Goal: Information Seeking & Learning: Compare options

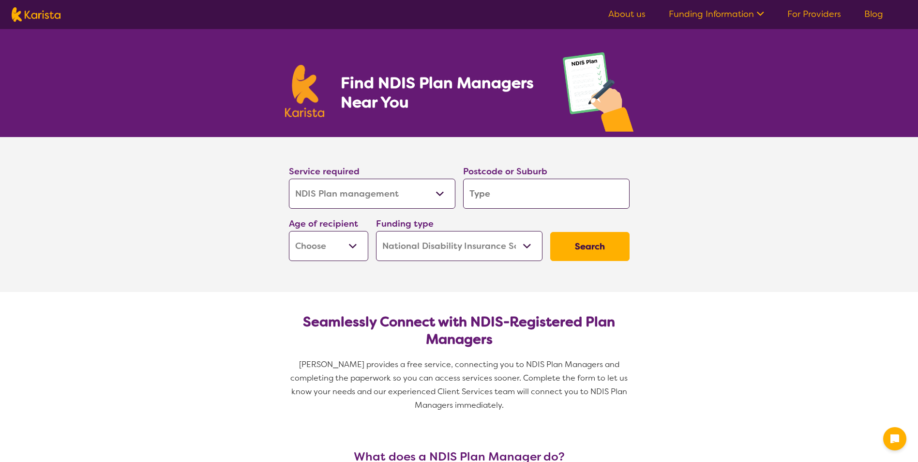
select select "NDIS Plan management"
select select "NDIS"
select select "NDIS Plan management"
select select "NDIS"
click at [356, 194] on select "Allied Health Assistant Assessment ([MEDICAL_DATA] or [MEDICAL_DATA]) Behaviour…" at bounding box center [372, 194] width 167 height 30
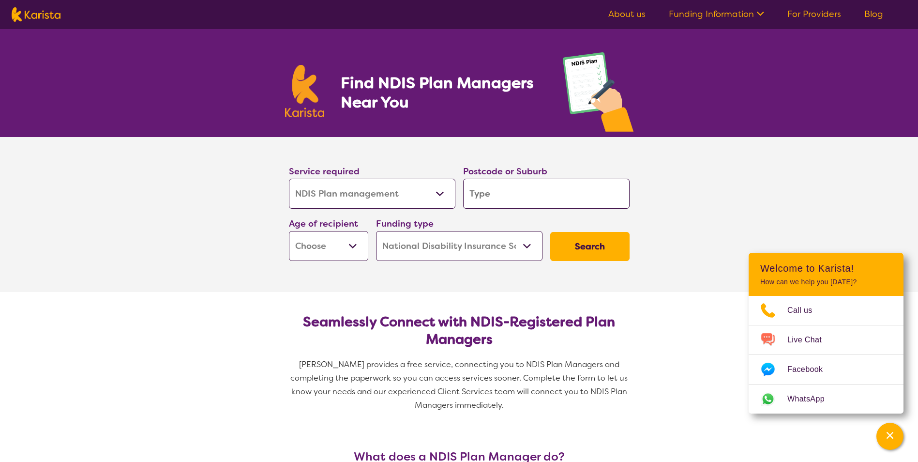
click at [356, 194] on select "Allied Health Assistant Assessment ([MEDICAL_DATA] or [MEDICAL_DATA]) Behaviour…" at bounding box center [372, 194] width 167 height 30
click at [505, 200] on input "search" at bounding box center [546, 194] width 167 height 30
type input "3"
type input "31"
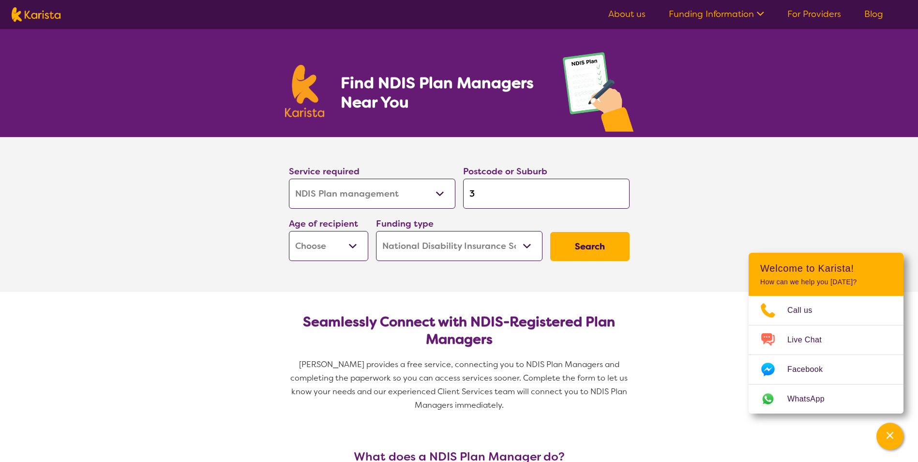
type input "31"
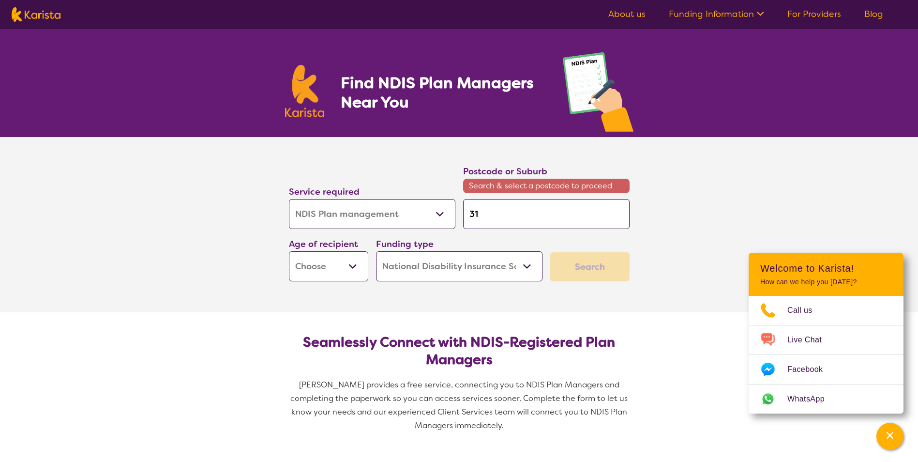
type input "312"
type input "3129"
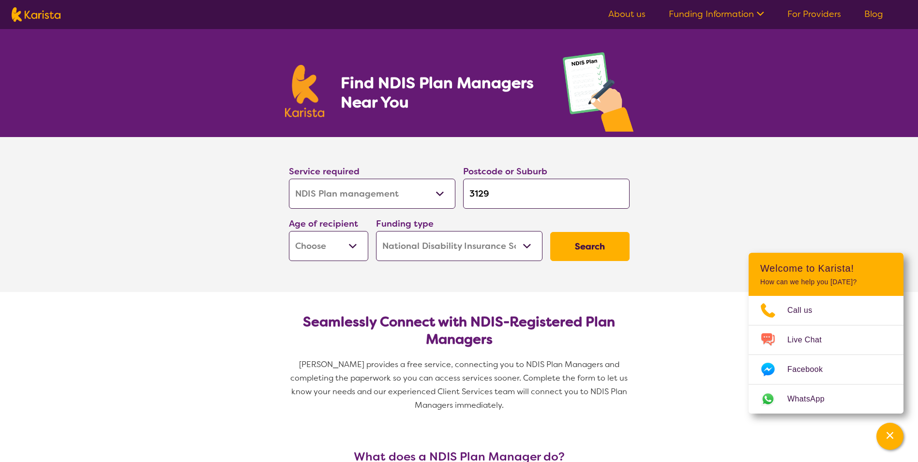
type input "3129"
click at [550, 232] on button "Search" at bounding box center [589, 246] width 79 height 29
click at [328, 250] on select "Early Childhood - 0 to 9 Child - 10 to 11 Adolescent - 12 to 17 Adult - 18 to 6…" at bounding box center [328, 246] width 79 height 30
select select "EC"
click at [289, 231] on select "Early Childhood - 0 to 9 Child - 10 to 11 Adolescent - 12 to 17 Adult - 18 to 6…" at bounding box center [328, 246] width 79 height 30
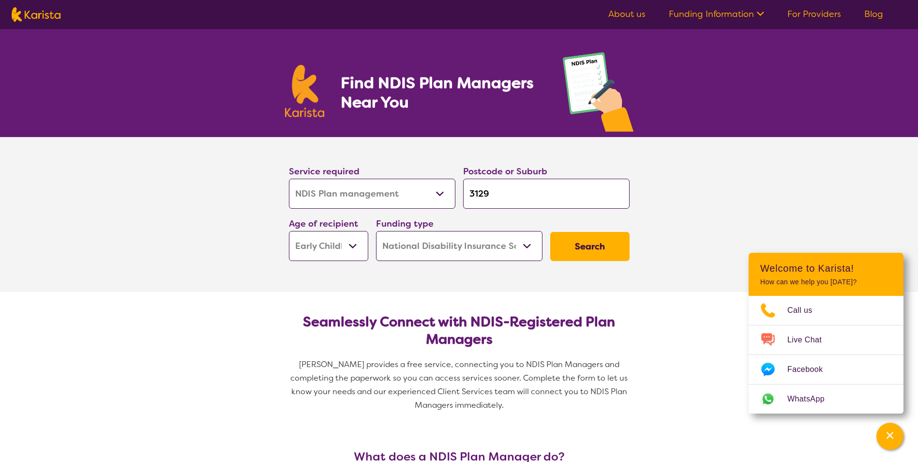
select select "EC"
click at [517, 247] on select "Home Care Package (HCP) National Disability Insurance Scheme (NDIS) I don't know" at bounding box center [459, 246] width 167 height 30
drag, startPoint x: 517, startPoint y: 247, endPoint x: 538, endPoint y: 247, distance: 20.8
click at [517, 247] on select "Home Care Package (HCP) National Disability Insurance Scheme (NDIS) I don't know" at bounding box center [459, 246] width 167 height 30
click at [577, 247] on button "Search" at bounding box center [589, 246] width 79 height 29
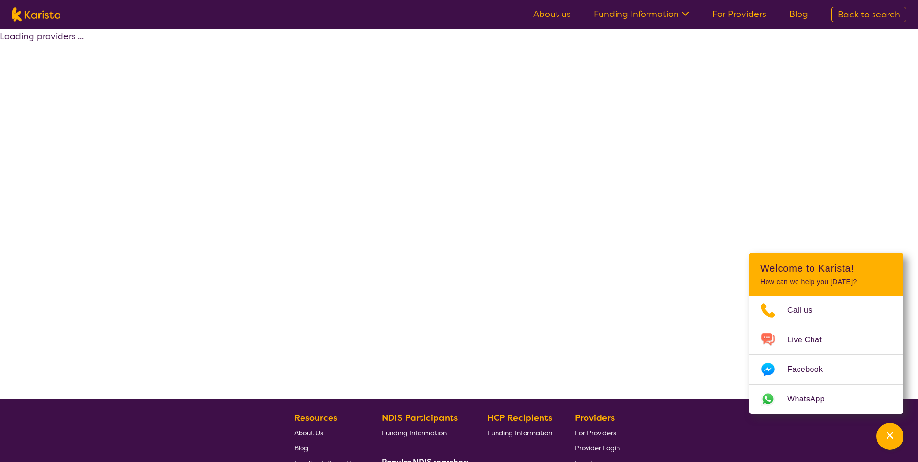
select select "by_score"
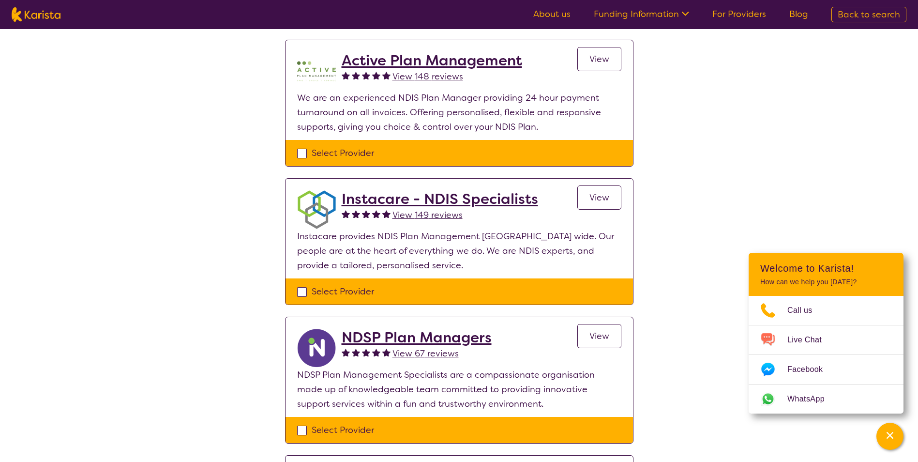
scroll to position [290, 0]
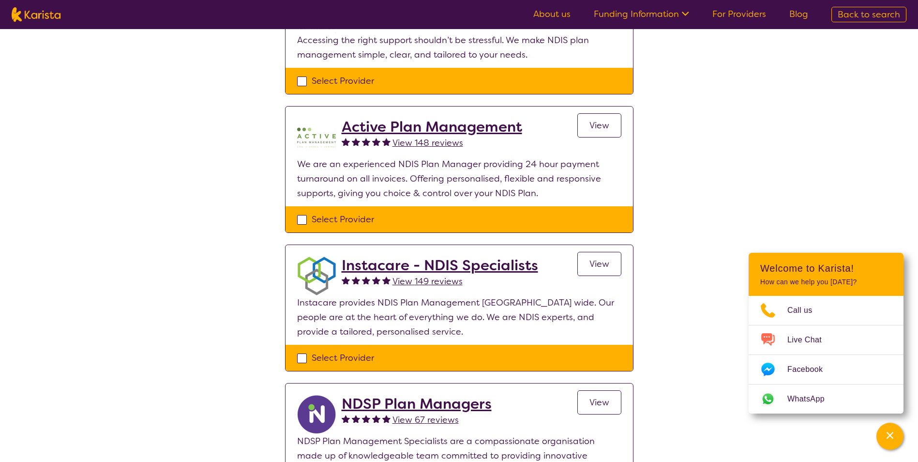
drag, startPoint x: 421, startPoint y: 124, endPoint x: 480, endPoint y: 197, distance: 93.3
click at [421, 124] on h2 "Active Plan Management" at bounding box center [432, 126] width 181 height 17
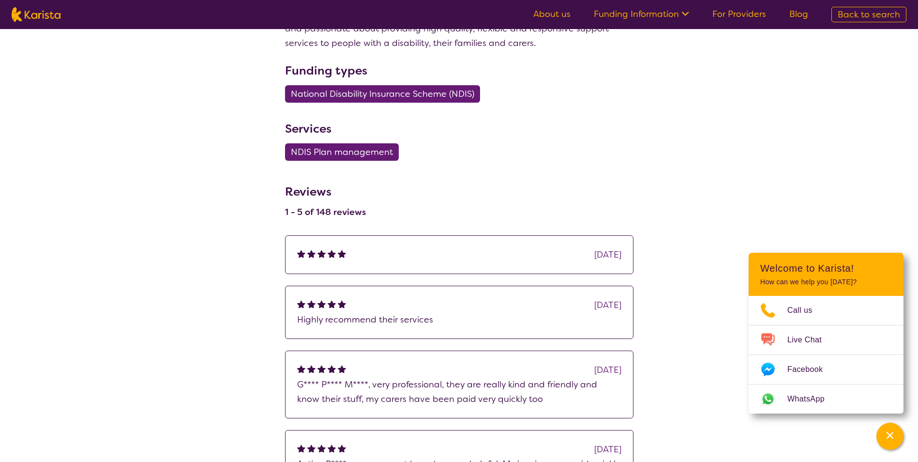
scroll to position [774, 0]
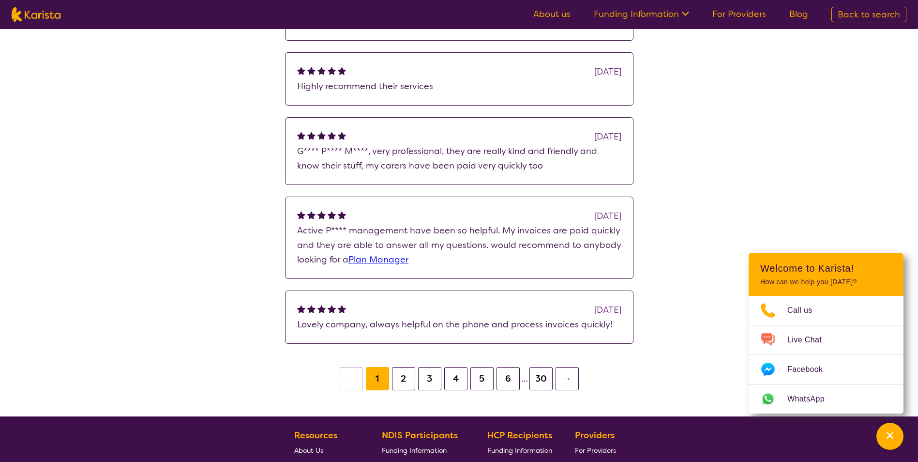
click at [404, 381] on button "2" at bounding box center [403, 378] width 23 height 23
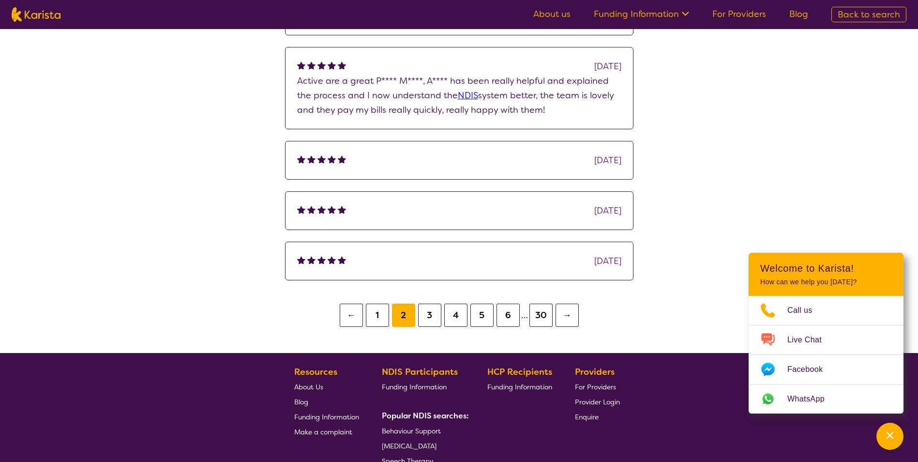
scroll to position [871, 0]
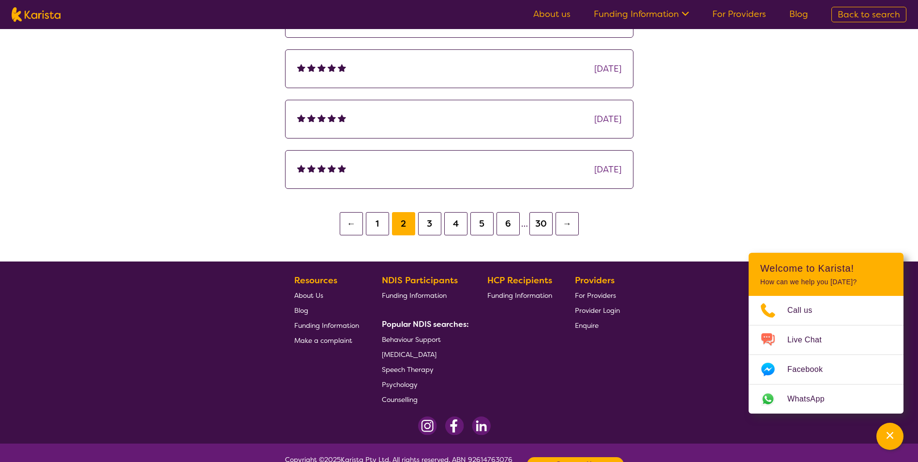
click at [353, 228] on button "←" at bounding box center [351, 223] width 23 height 23
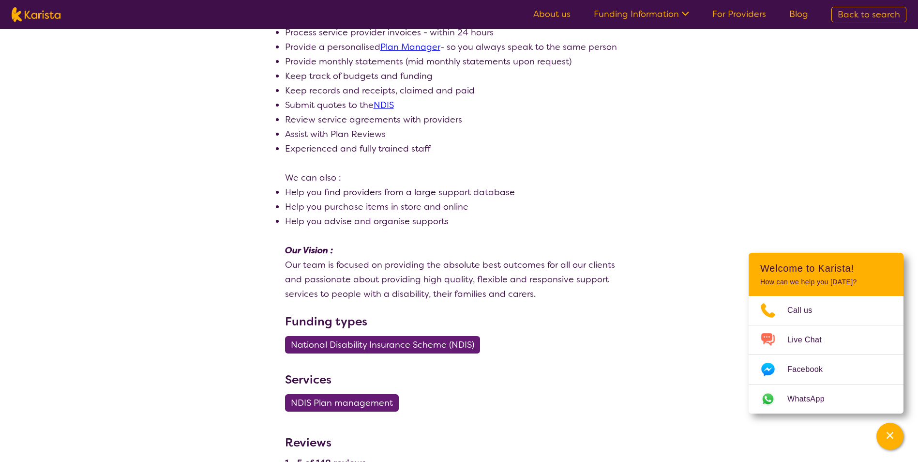
select select "by_score"
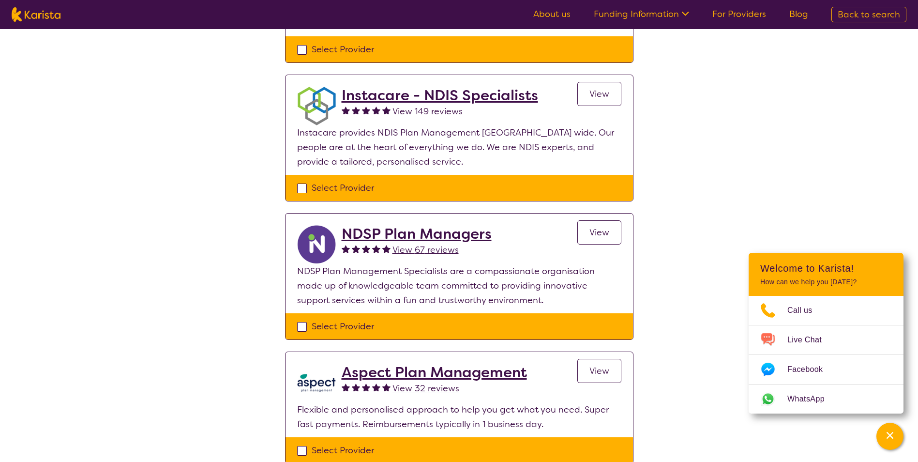
scroll to position [484, 0]
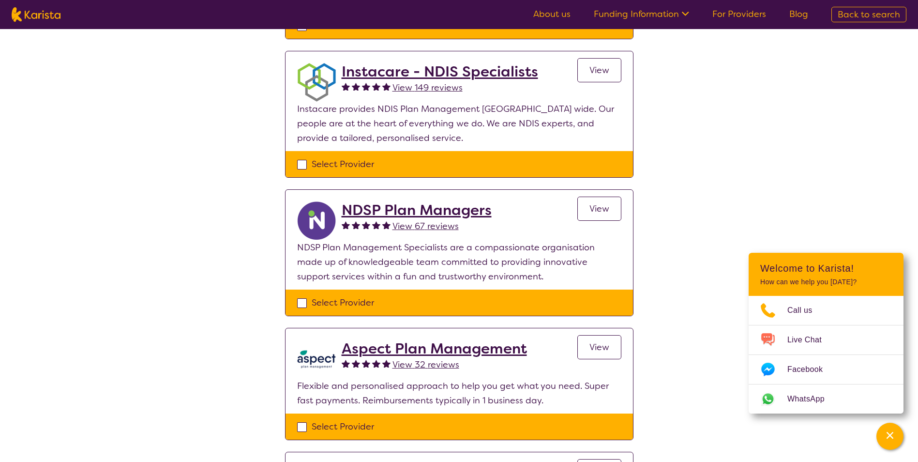
drag, startPoint x: 502, startPoint y: 74, endPoint x: 507, endPoint y: 81, distance: 8.7
click at [502, 74] on h2 "Instacare - NDIS Specialists" at bounding box center [440, 71] width 197 height 17
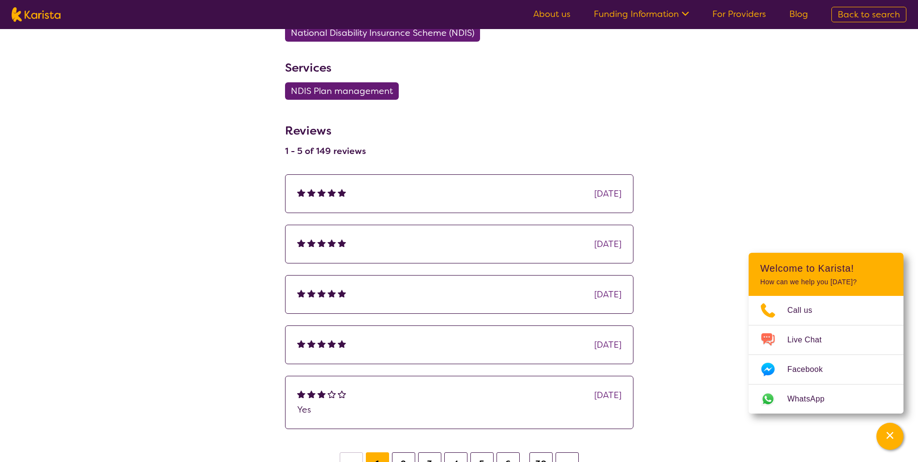
scroll to position [436, 0]
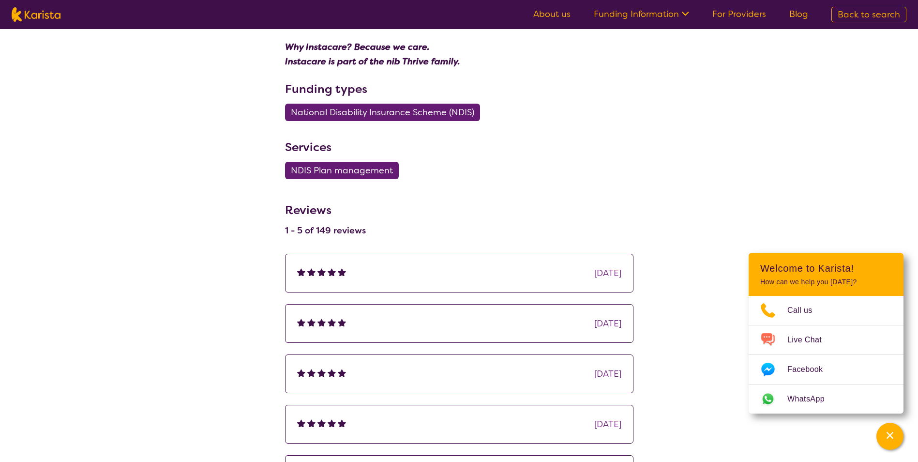
select select "by_score"
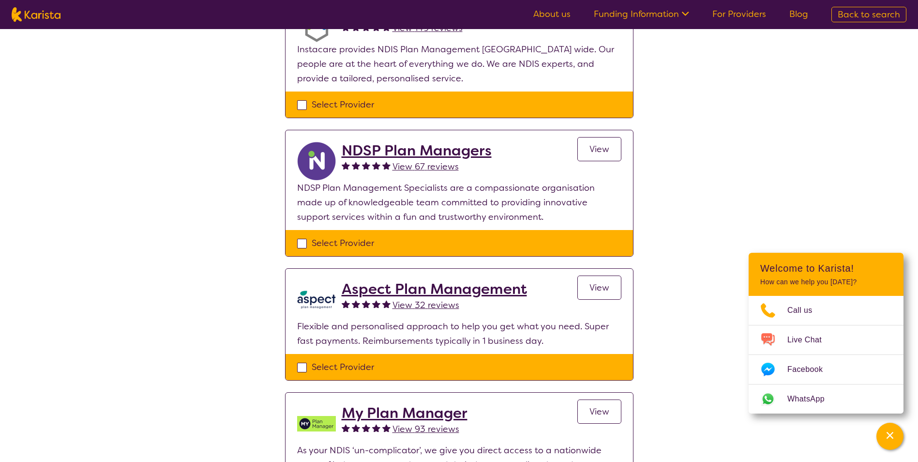
scroll to position [629, 0]
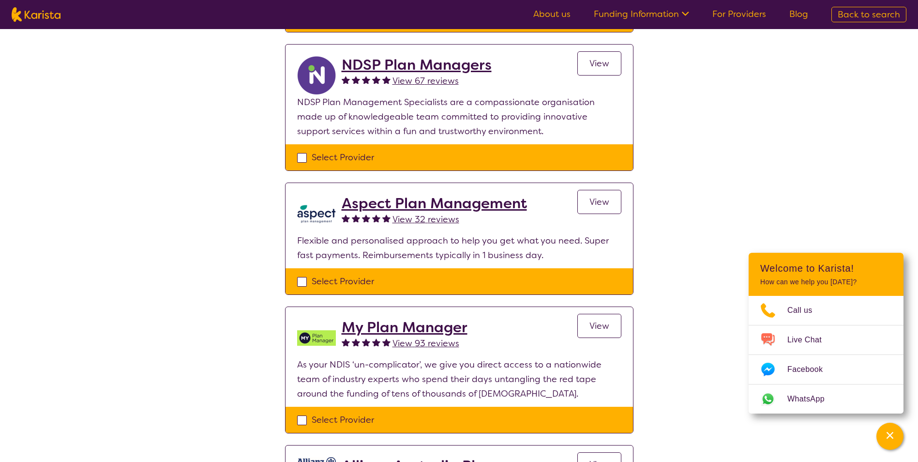
click at [427, 326] on h2 "My Plan Manager" at bounding box center [405, 327] width 126 height 17
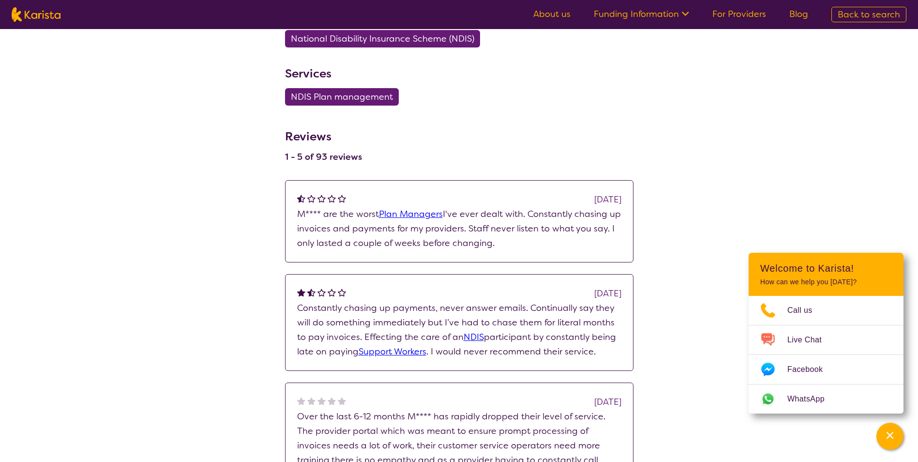
scroll to position [581, 0]
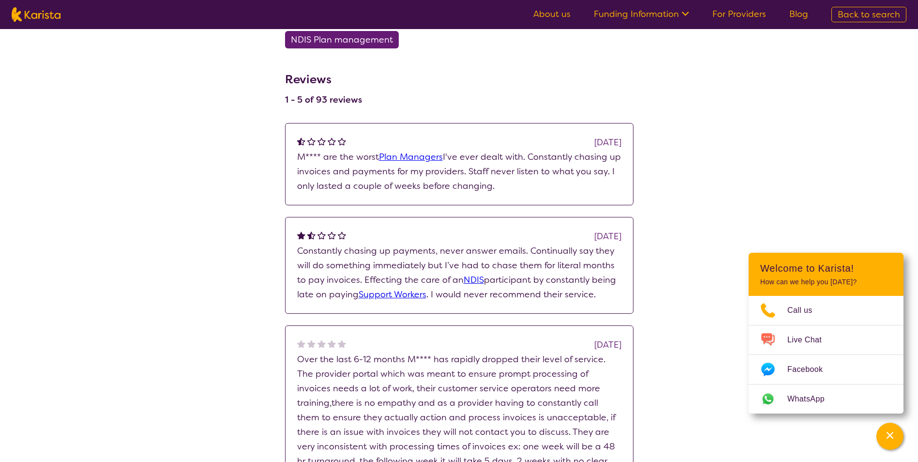
select select "by_score"
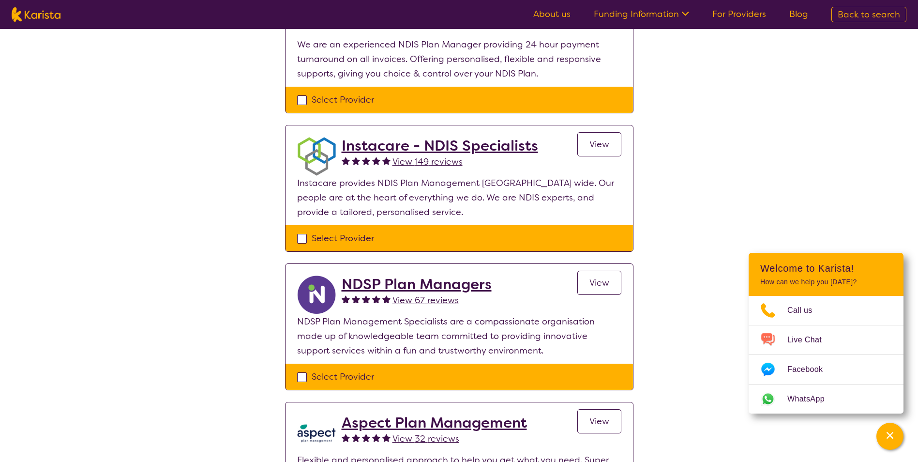
scroll to position [339, 0]
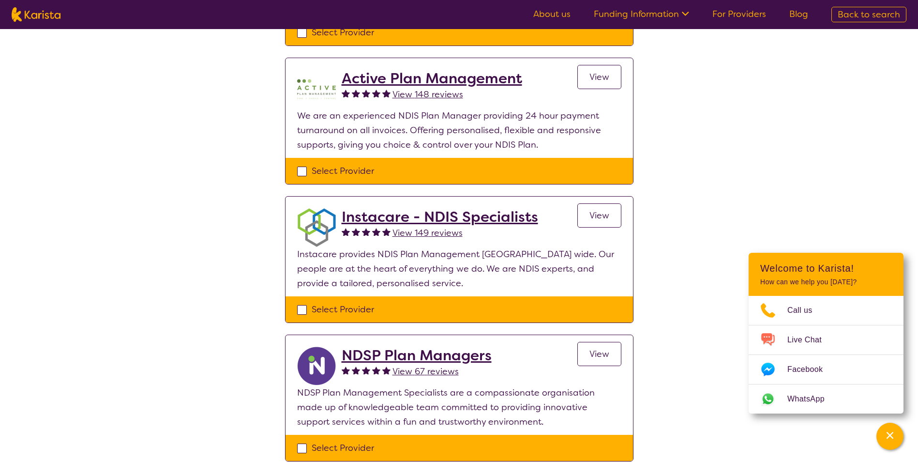
click at [425, 77] on h2 "Active Plan Management" at bounding box center [432, 78] width 181 height 17
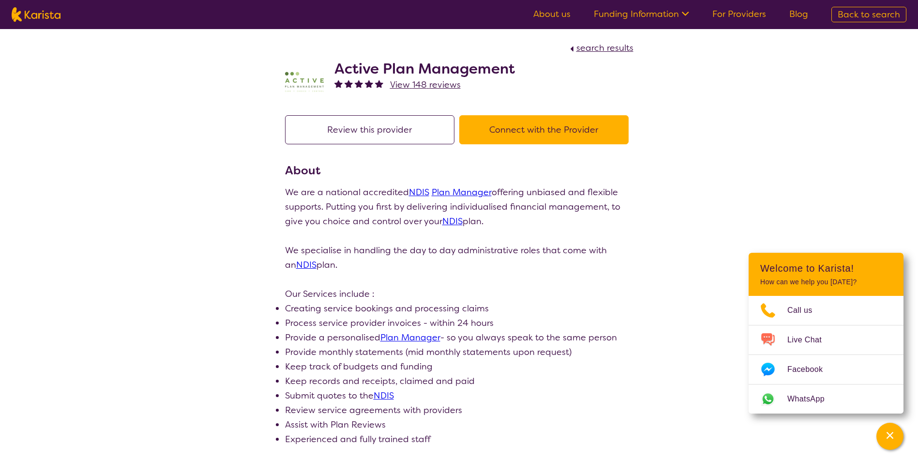
click at [416, 71] on h2 "Active Plan Management" at bounding box center [424, 68] width 181 height 17
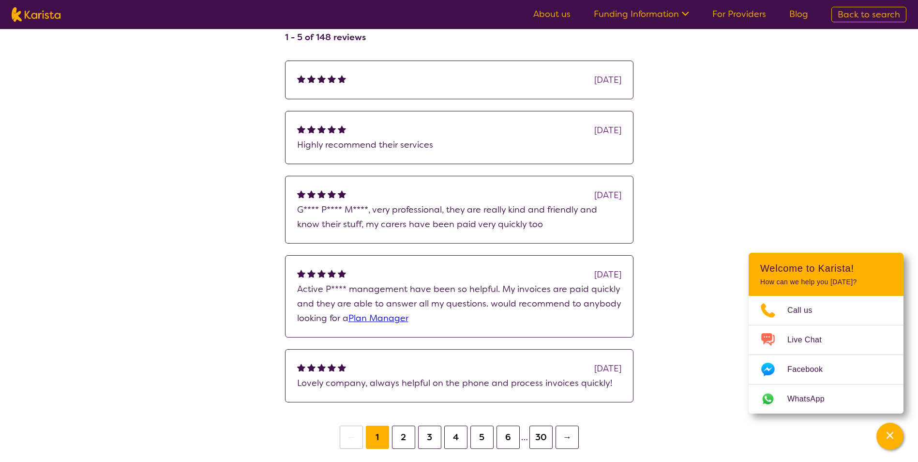
scroll to position [774, 0]
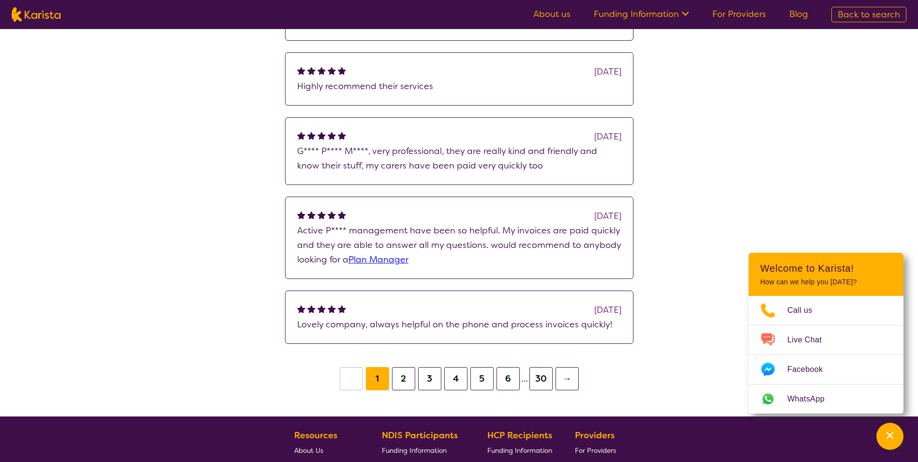
click at [397, 377] on button "2" at bounding box center [403, 378] width 23 height 23
